Goal: Information Seeking & Learning: Learn about a topic

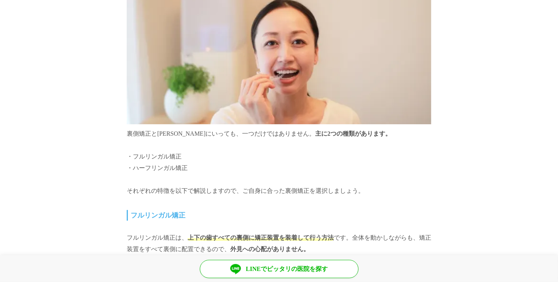
scroll to position [2665, 0]
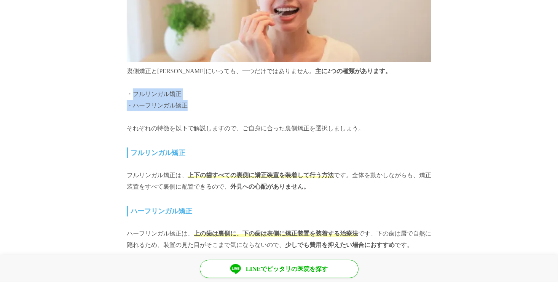
drag, startPoint x: 135, startPoint y: 93, endPoint x: 184, endPoint y: 97, distance: 49.6
click at [184, 97] on p "・フルリンガル矯正 ・ハーフリンガル矯正" at bounding box center [279, 99] width 305 height 23
click at [209, 107] on p "・フルリンガル矯正 ・ハーフリンガル矯正" at bounding box center [279, 99] width 305 height 23
drag, startPoint x: 132, startPoint y: 88, endPoint x: 182, endPoint y: 91, distance: 50.0
click at [182, 91] on p "・フルリンガル矯正 ・ハーフリンガル矯正" at bounding box center [279, 99] width 305 height 23
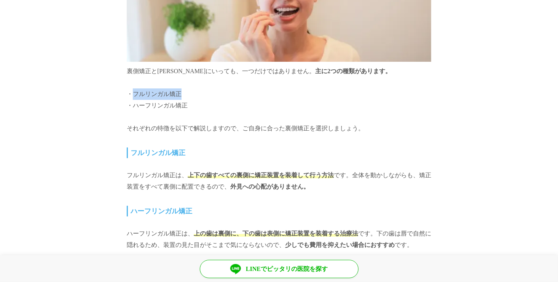
copy p "フルリンガル矯正"
drag, startPoint x: 134, startPoint y: 102, endPoint x: 187, endPoint y: 105, distance: 53.0
click at [187, 105] on p "・フルリンガル矯正 ・ハーフリンガル矯正" at bounding box center [279, 99] width 305 height 23
copy p "ハーフリンガル矯正"
